Goal: Participate in discussion: Engage in conversation with other users on a specific topic

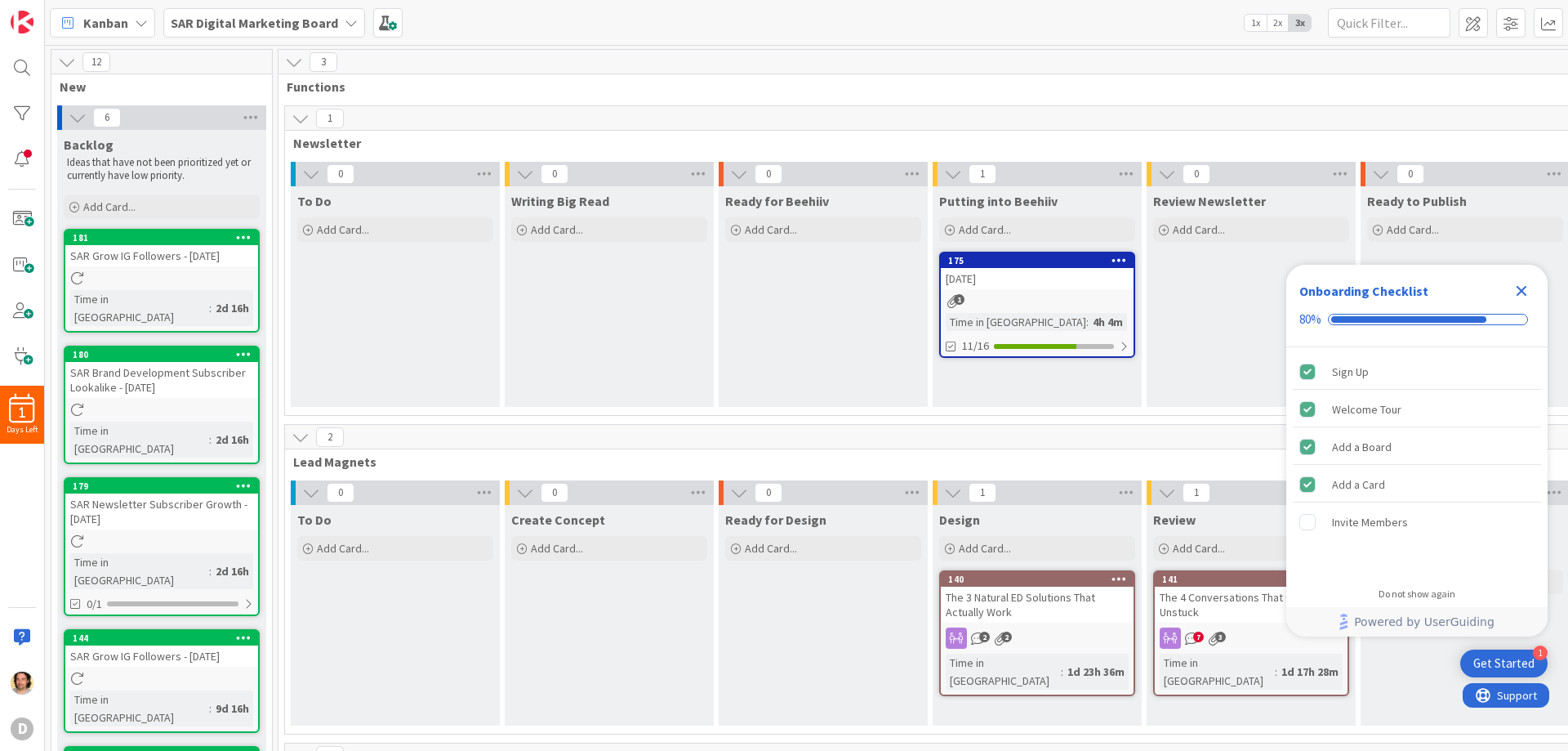
click at [1191, 628] on div "7 3" at bounding box center [1251, 638] width 193 height 21
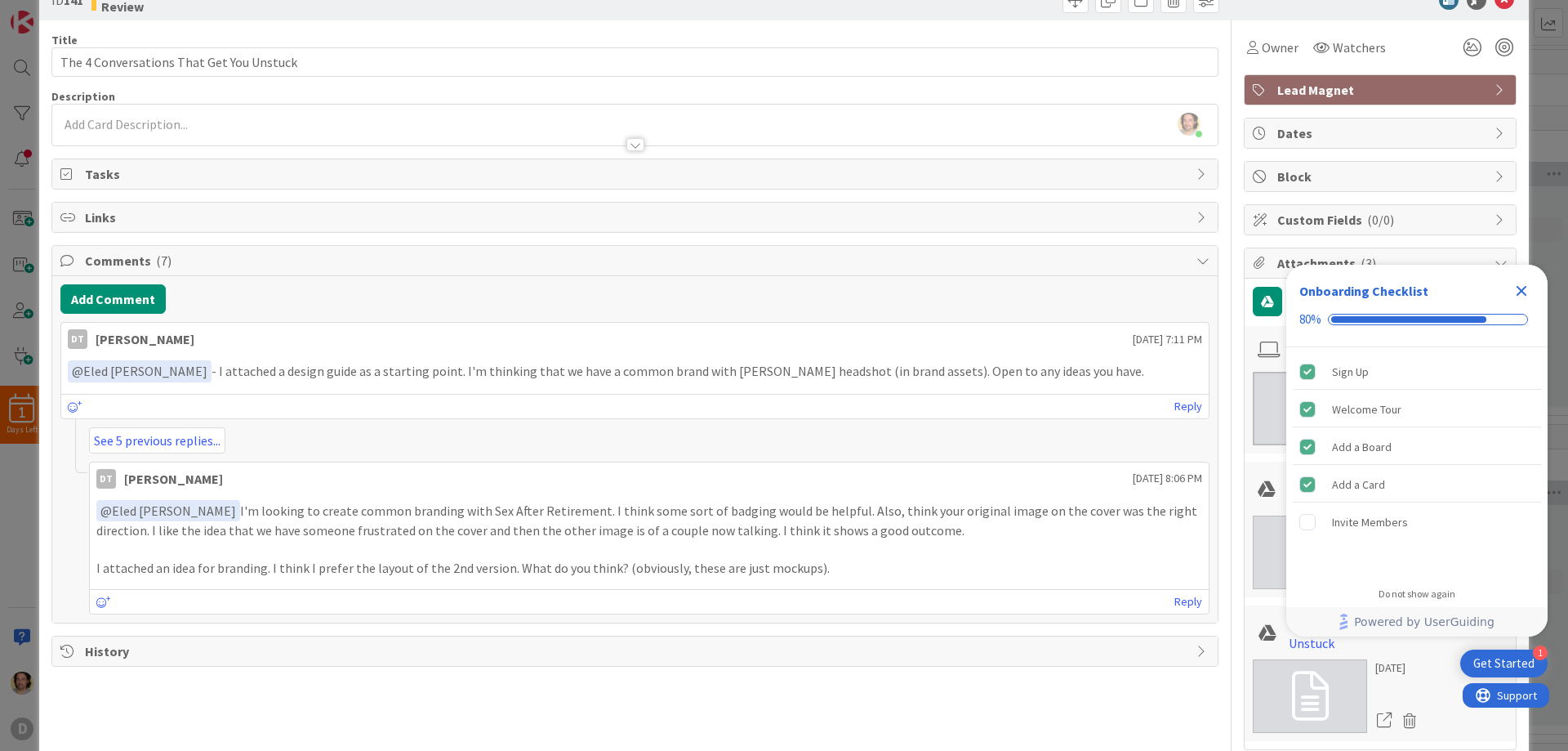
scroll to position [82, 0]
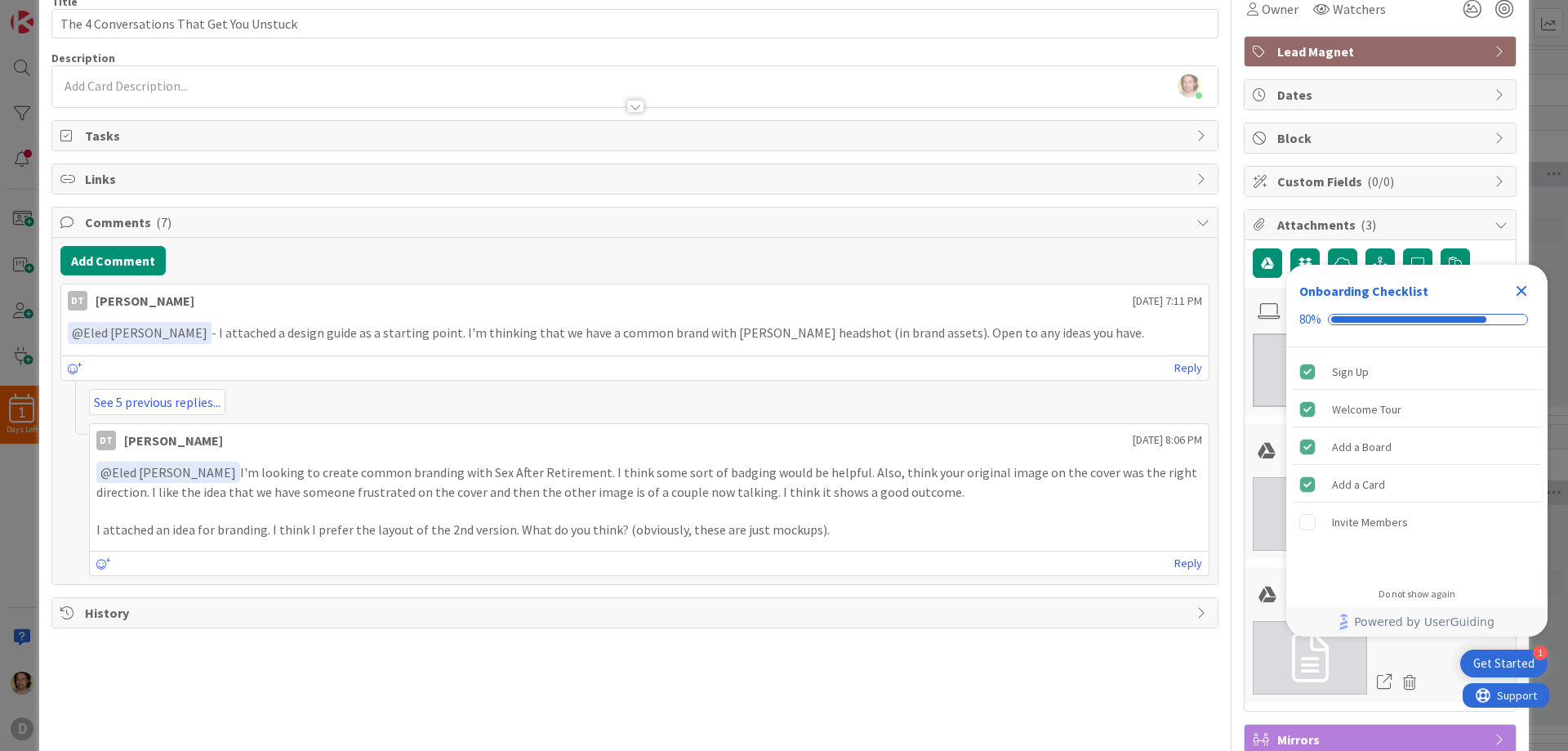
click at [824, 537] on p "I attached an idea for branding. I think I prefer the layout of the 2nd version…" at bounding box center [649, 529] width 1106 height 19
click at [191, 401] on link "See 5 previous replies..." at bounding box center [157, 402] width 137 height 26
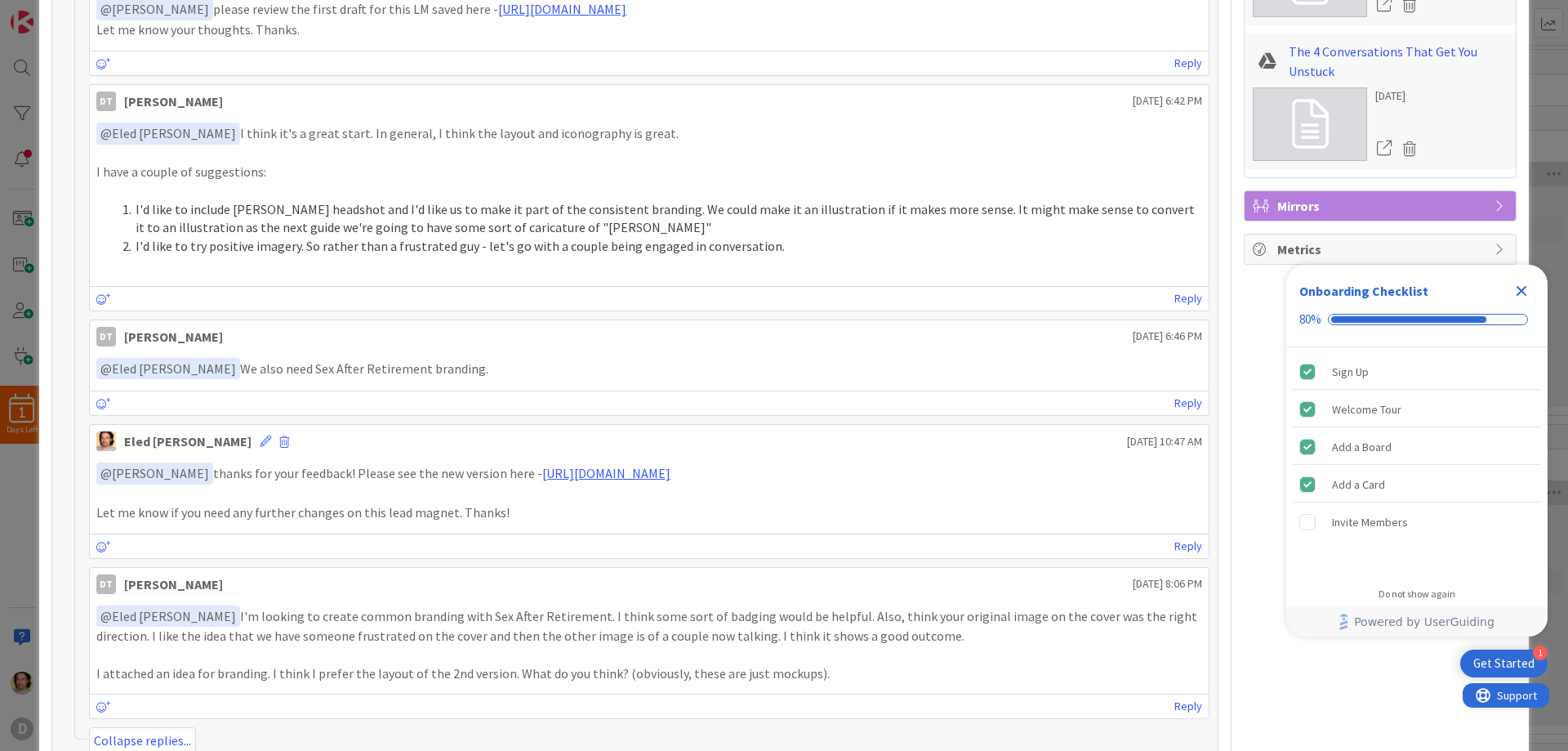
scroll to position [705, 0]
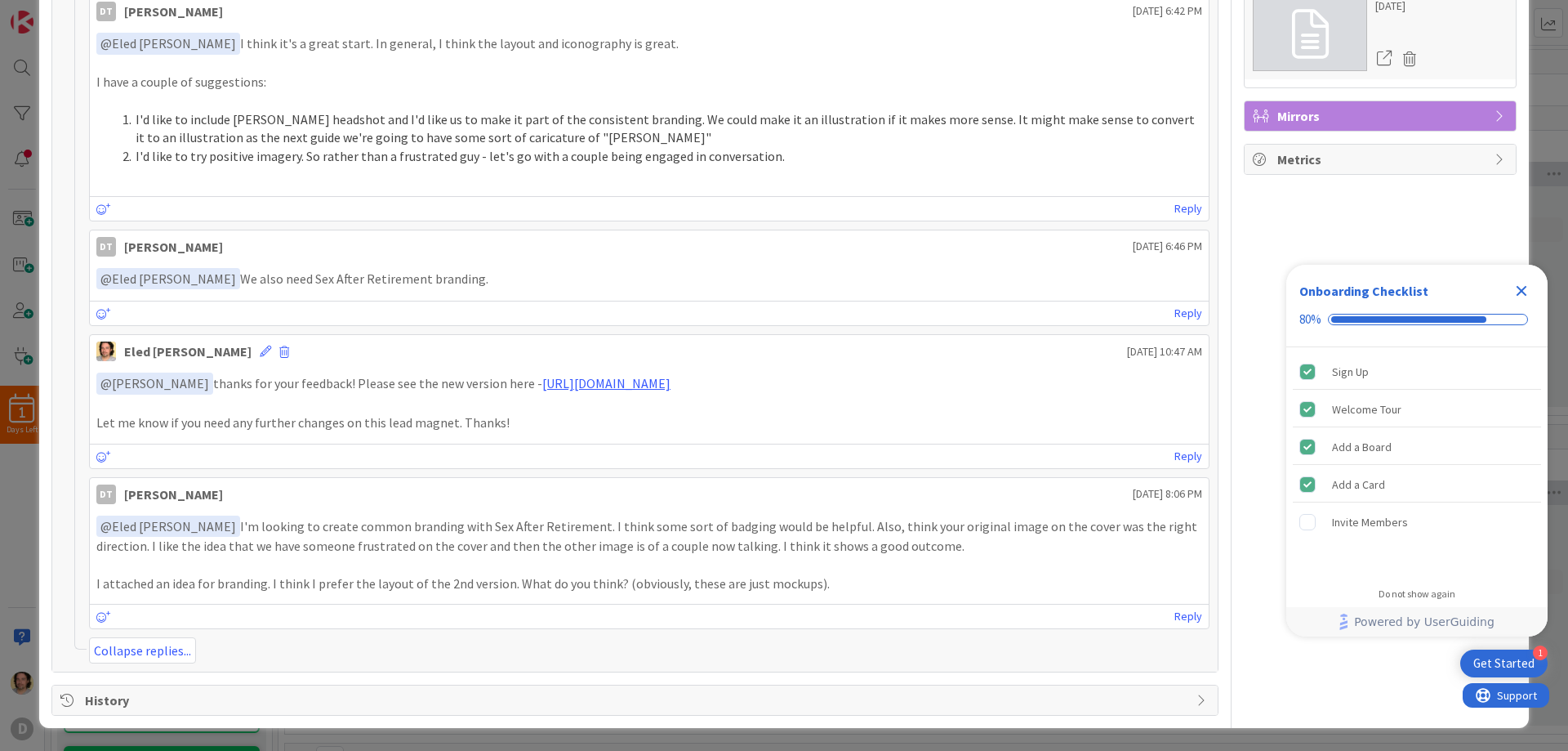
click at [1501, 660] on div "Get Started" at bounding box center [1503, 663] width 61 height 16
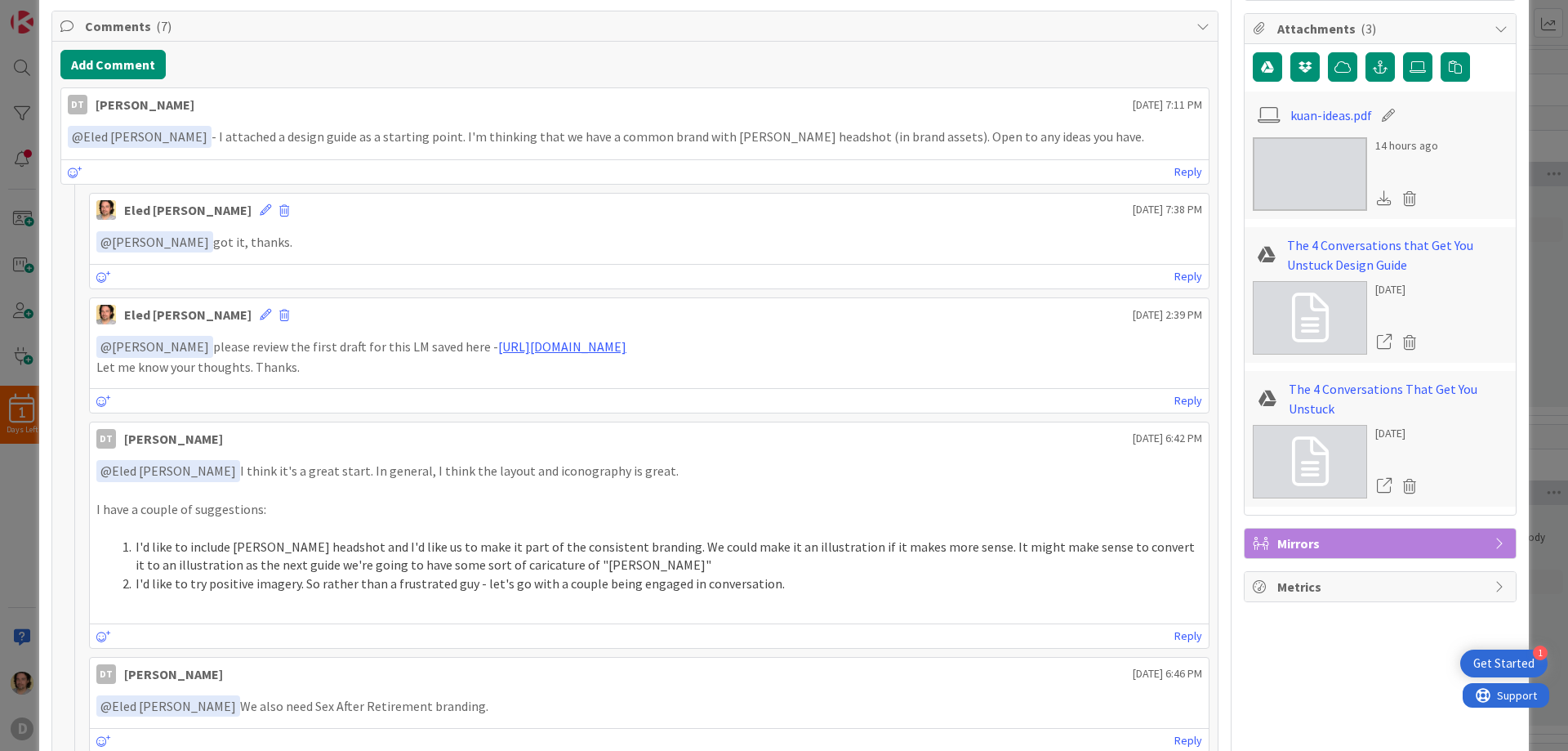
scroll to position [215, 0]
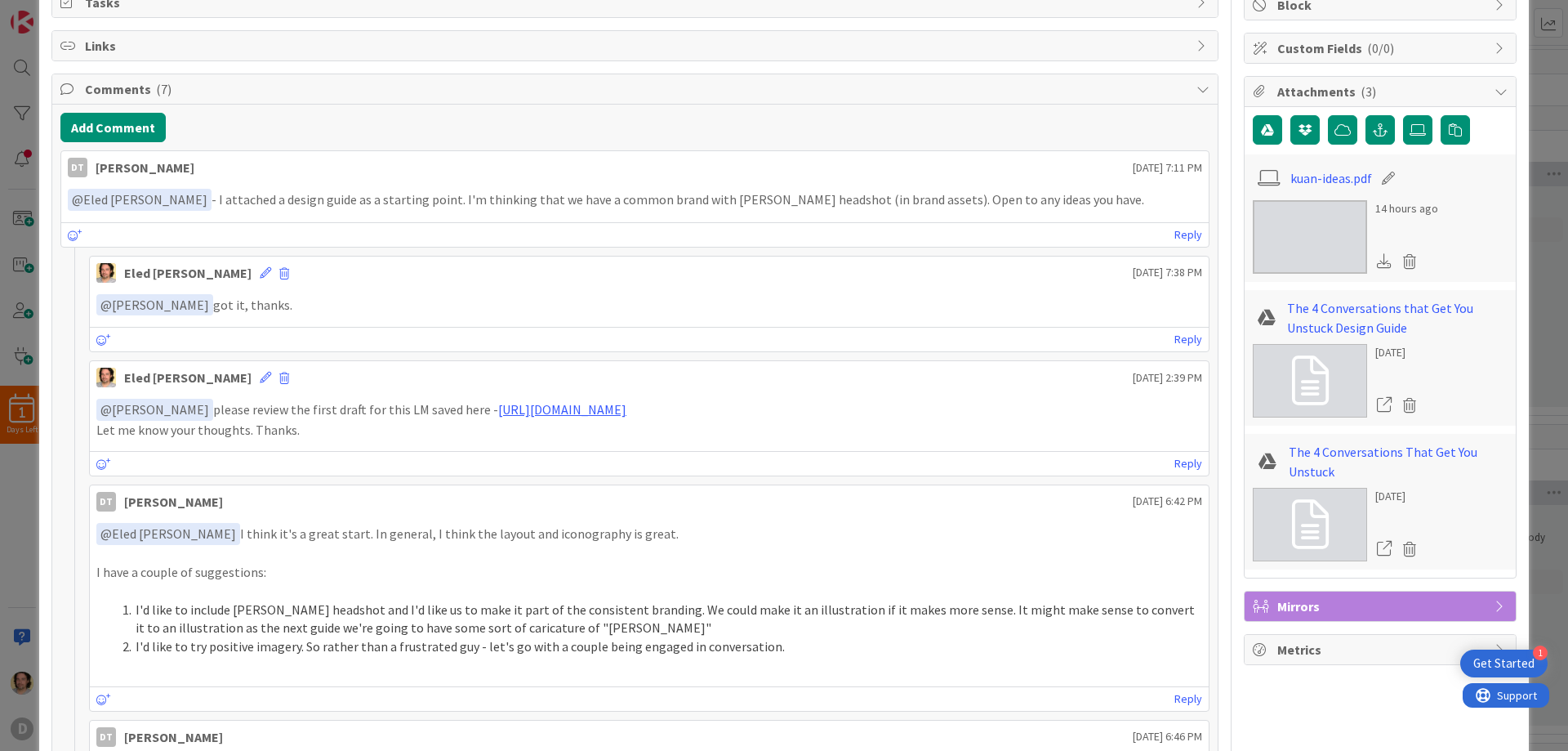
click at [1272, 236] on img at bounding box center [1310, 237] width 115 height 74
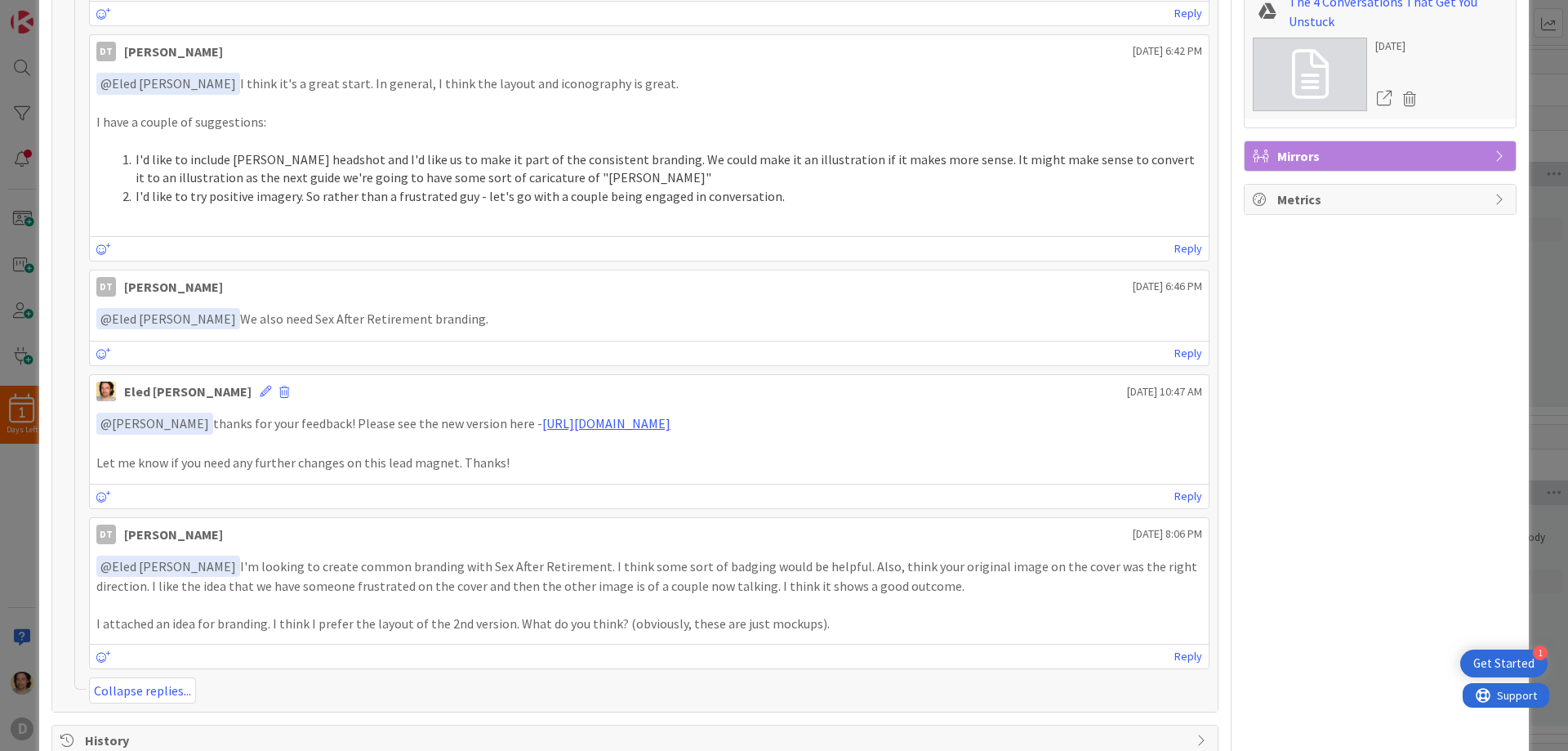
scroll to position [705, 0]
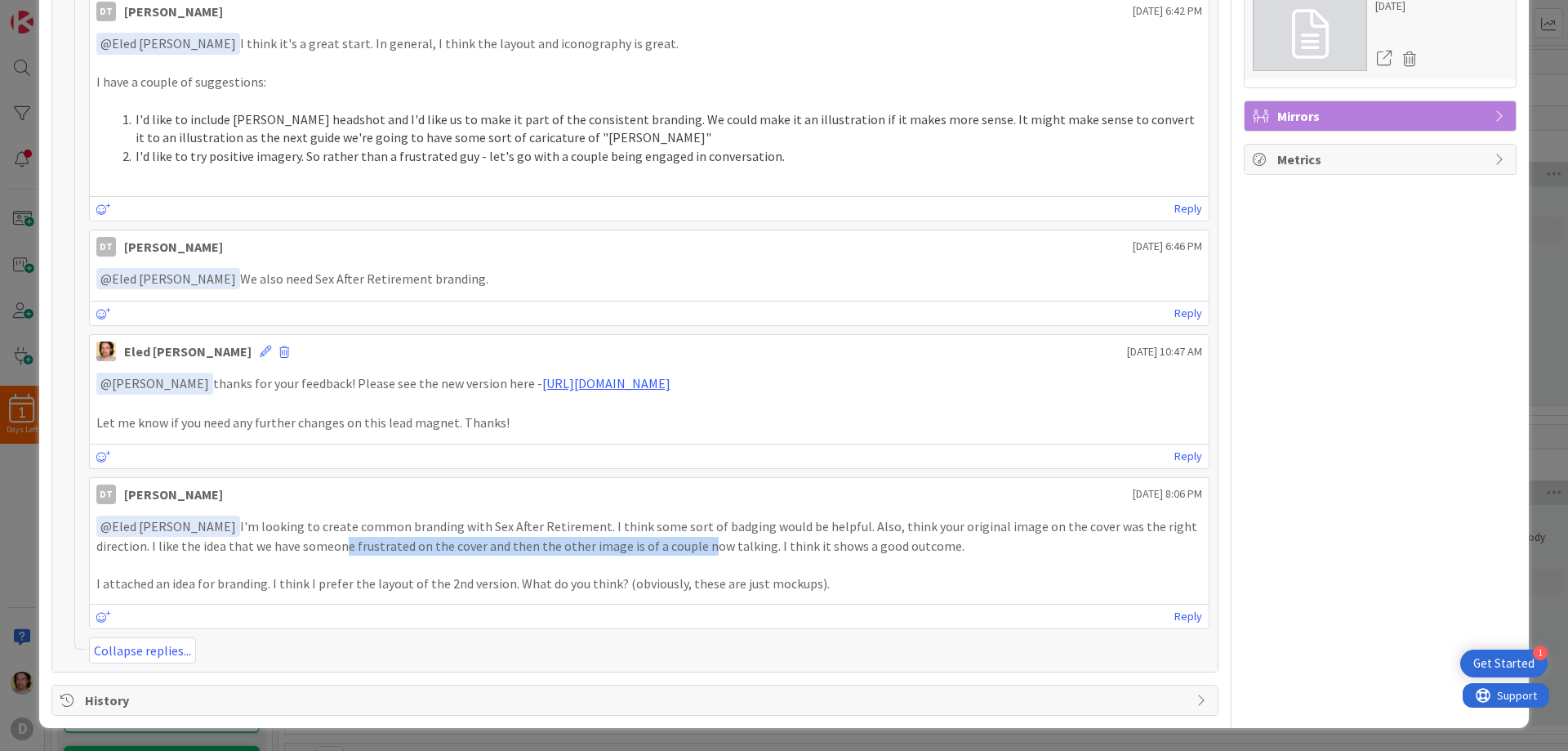
drag, startPoint x: 251, startPoint y: 548, endPoint x: 608, endPoint y: 539, distance: 357.1
click at [608, 539] on p "﻿ @ Eled [PERSON_NAME] ﻿ I'm looking to create common branding with Sex After R…" at bounding box center [649, 535] width 1106 height 40
click at [609, 539] on p "﻿ @ Eled [PERSON_NAME] ﻿ I'm looking to create common branding with Sex After R…" at bounding box center [649, 535] width 1106 height 40
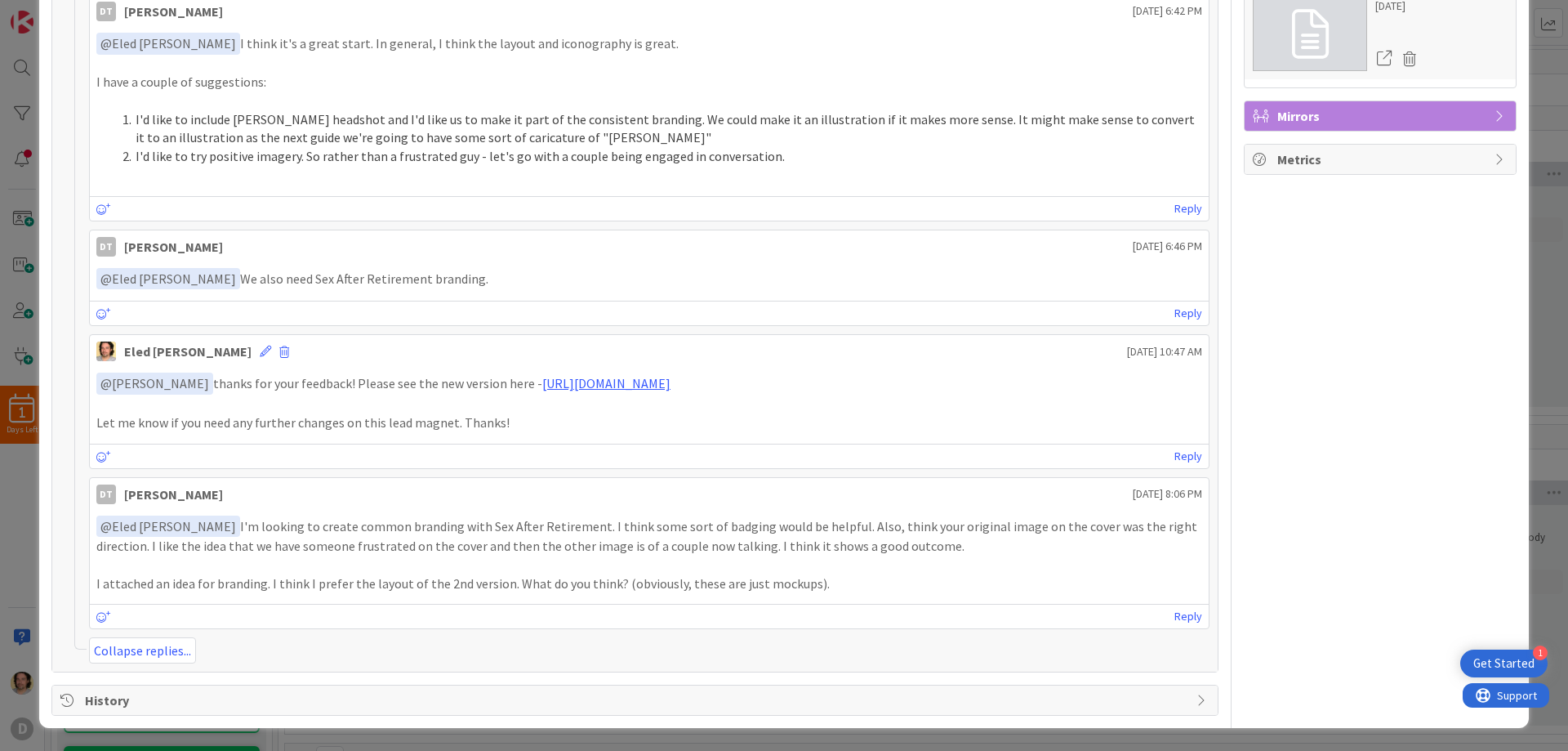
click at [384, 524] on p "﻿ @ Eled [PERSON_NAME] ﻿ I'm looking to create common branding with Sex After R…" at bounding box center [649, 535] width 1106 height 40
click at [285, 519] on p "﻿ @ Eled [PERSON_NAME] ﻿ I'm looking to create common branding with Sex After R…" at bounding box center [649, 535] width 1106 height 40
drag, startPoint x: 232, startPoint y: 521, endPoint x: 576, endPoint y: 530, distance: 344.1
click at [564, 530] on p "﻿ @ Eled [PERSON_NAME] ﻿ I'm looking to create common branding with Sex After R…" at bounding box center [649, 535] width 1106 height 40
click at [577, 530] on p "﻿ @ Eled [PERSON_NAME] ﻿ I'm looking to create common branding with Sex After R…" at bounding box center [649, 535] width 1106 height 40
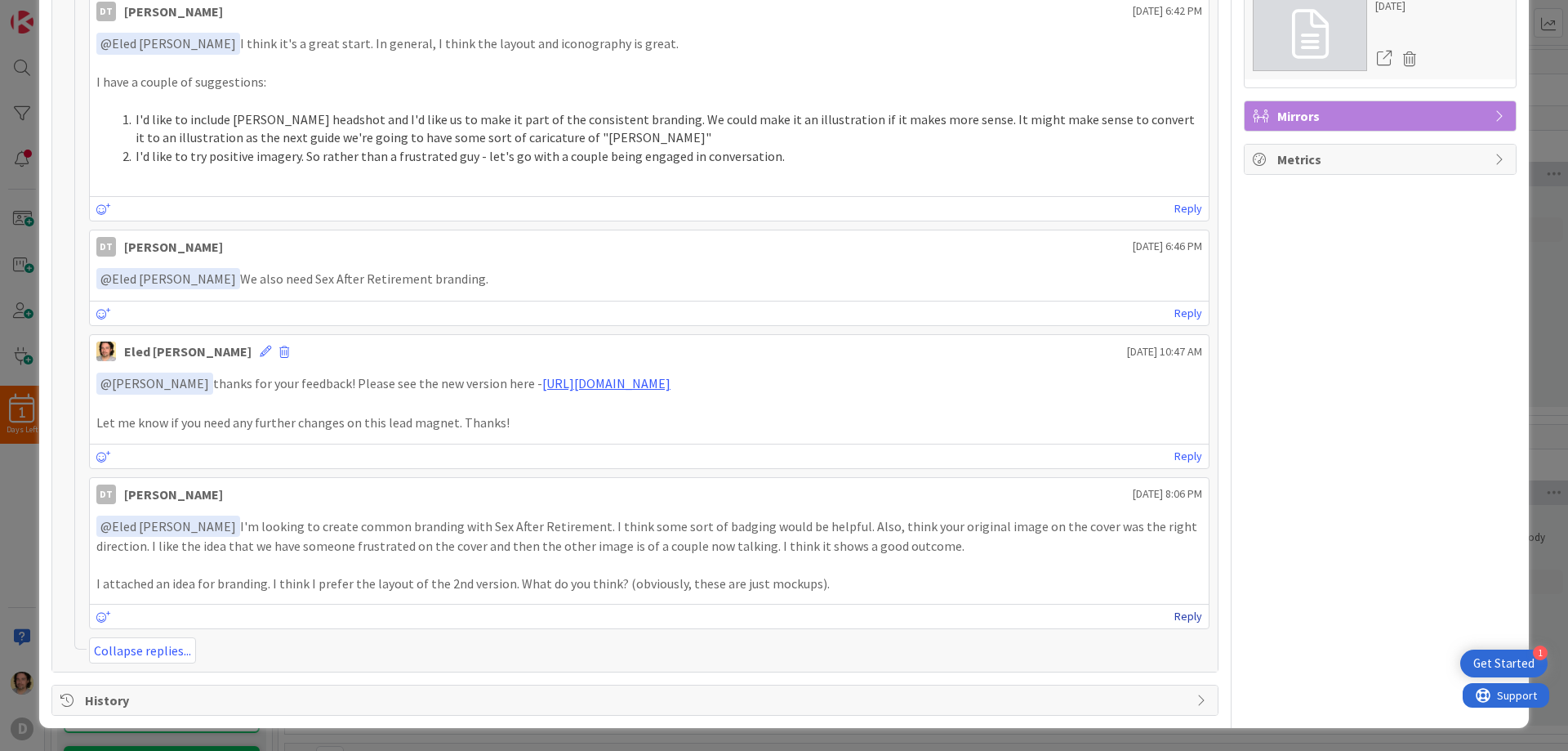
click at [1175, 618] on link "Reply" at bounding box center [1188, 616] width 28 height 20
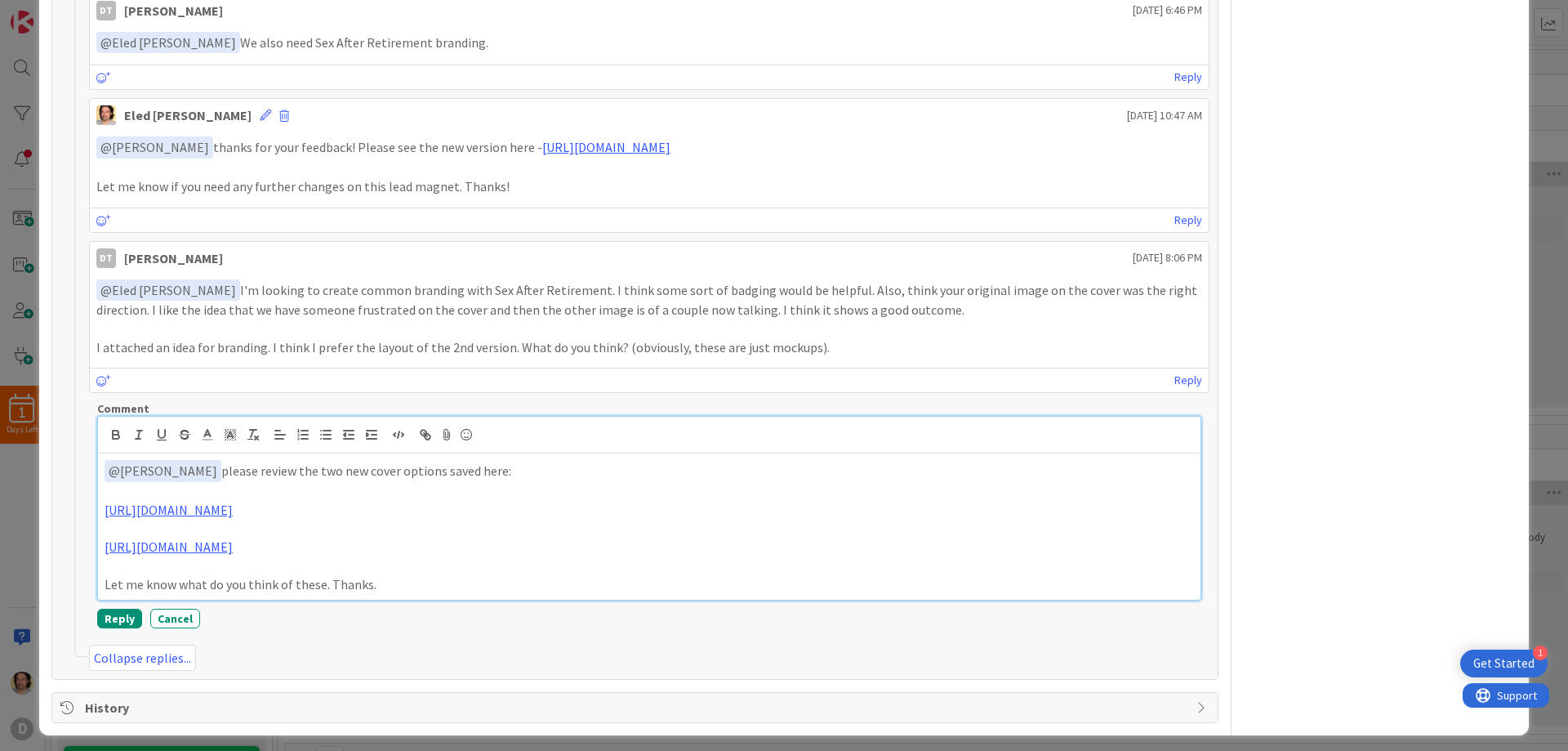
scroll to position [948, 0]
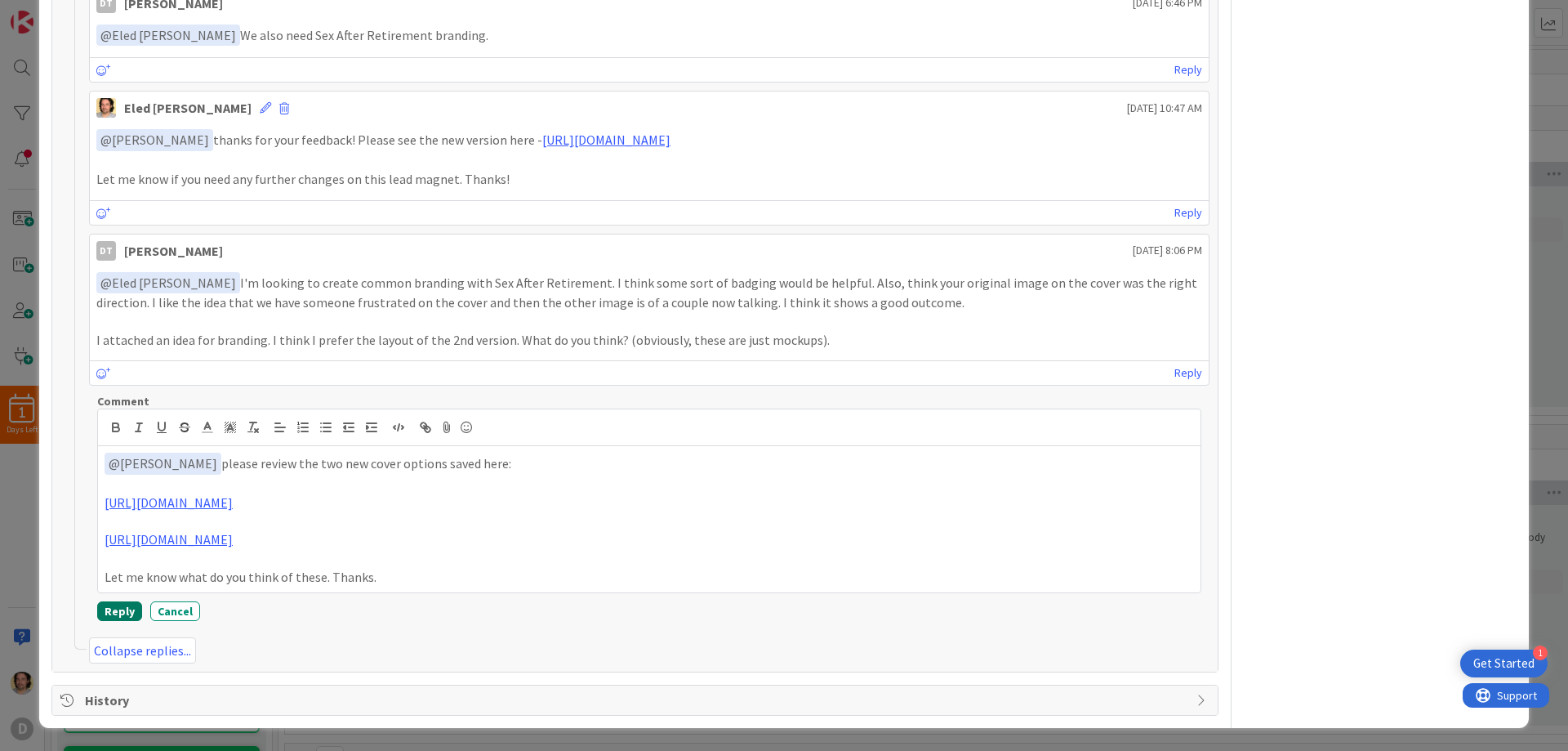
click at [115, 613] on button "Reply" at bounding box center [119, 611] width 45 height 20
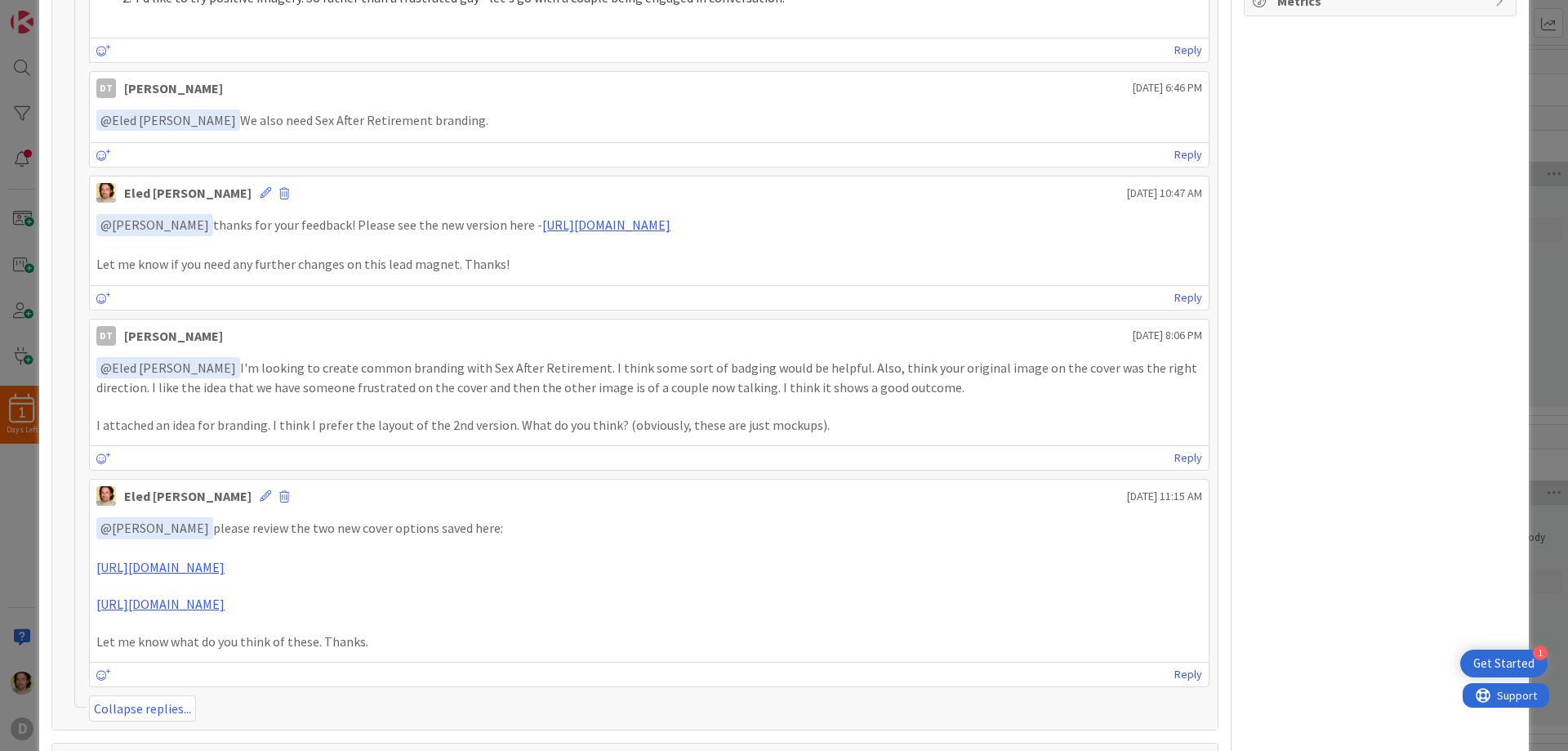
scroll to position [921, 0]
